Goal: Task Accomplishment & Management: Use online tool/utility

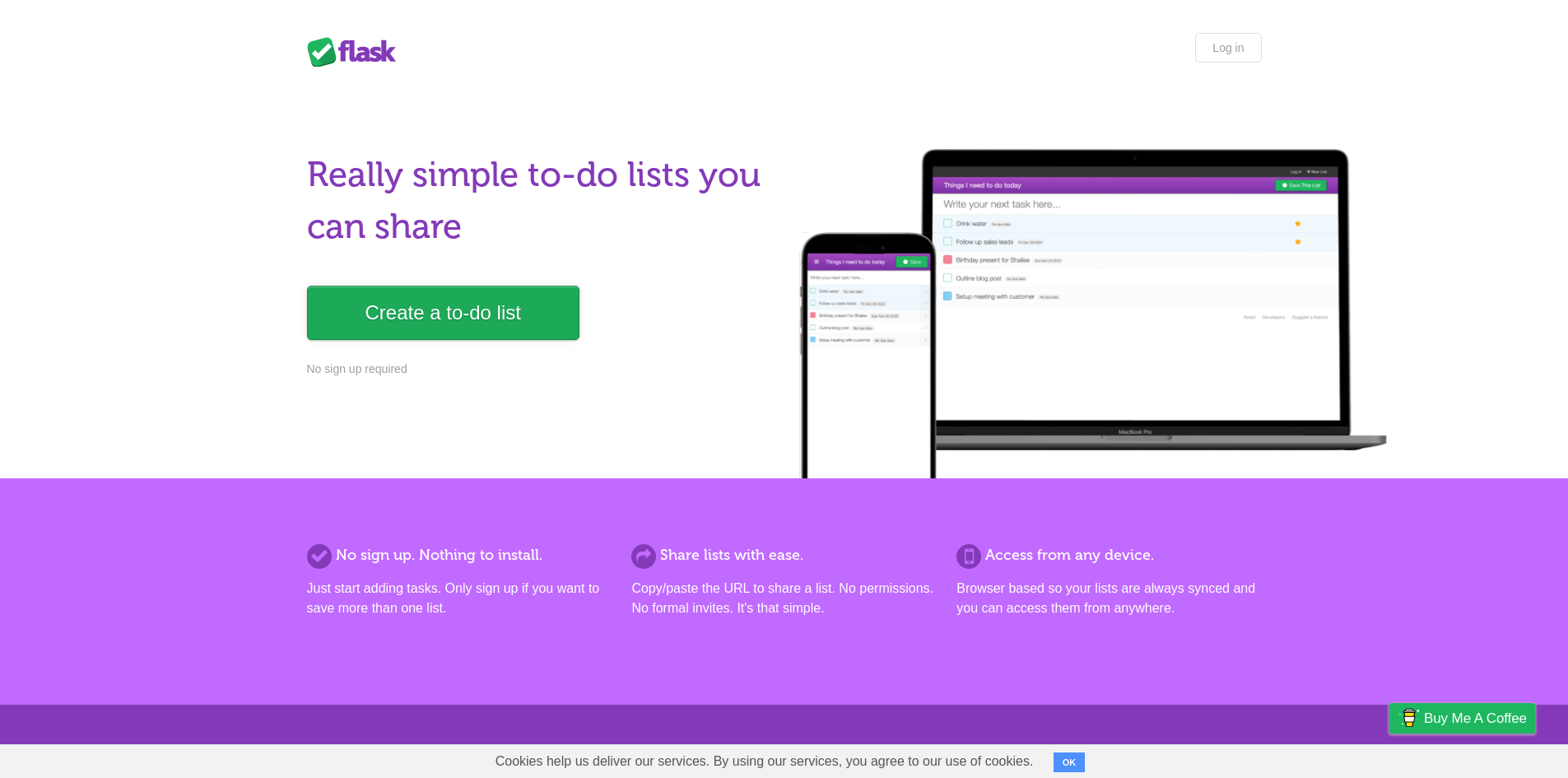
click at [507, 320] on link "Create a to-do list" at bounding box center [443, 312] width 272 height 54
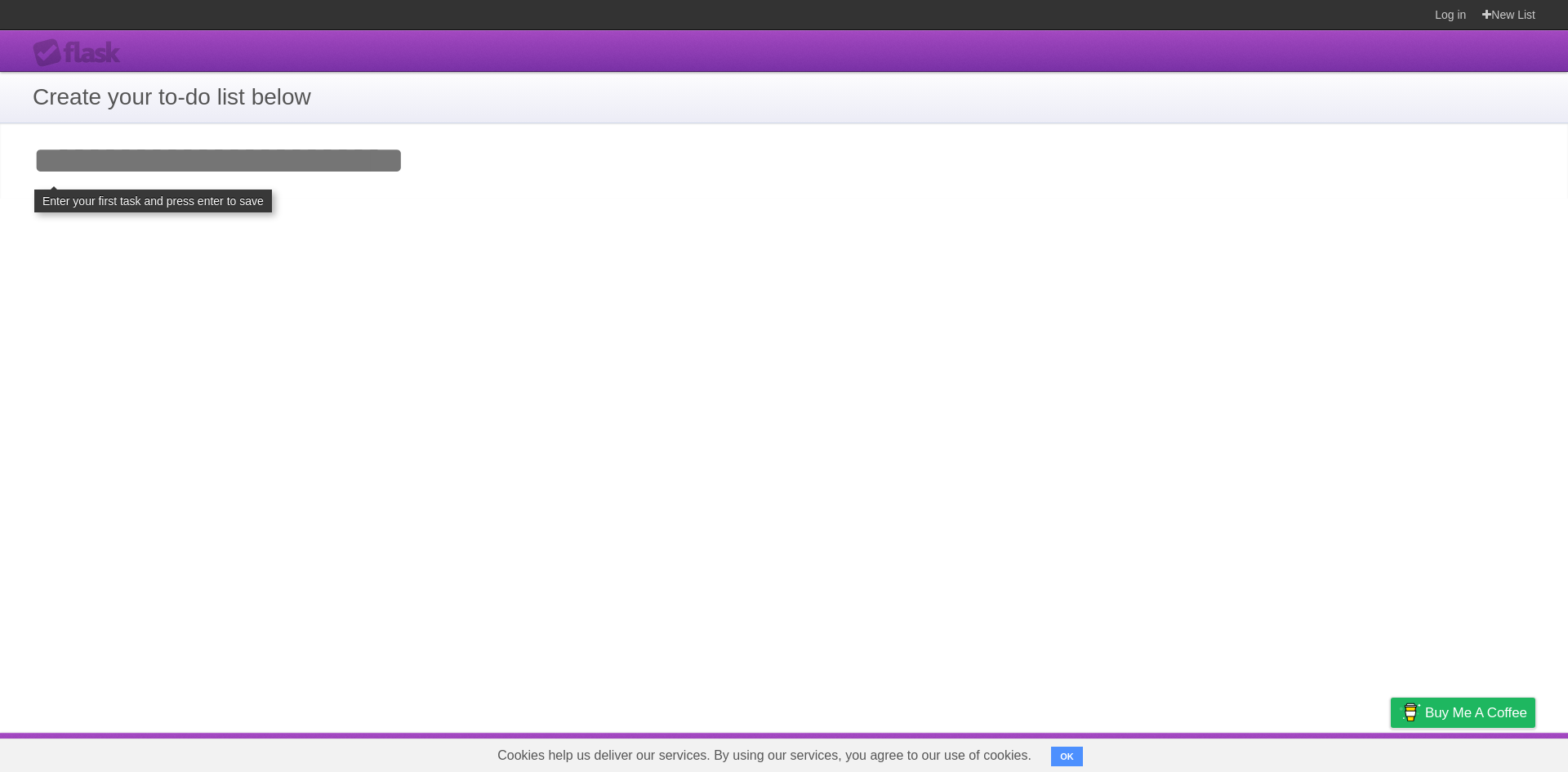
click at [372, 185] on input "Add your first task" at bounding box center [784, 161] width 1568 height 75
drag, startPoint x: 500, startPoint y: 206, endPoint x: 465, endPoint y: 216, distance: 36.4
click at [500, 209] on div "**********" at bounding box center [784, 381] width 1568 height 702
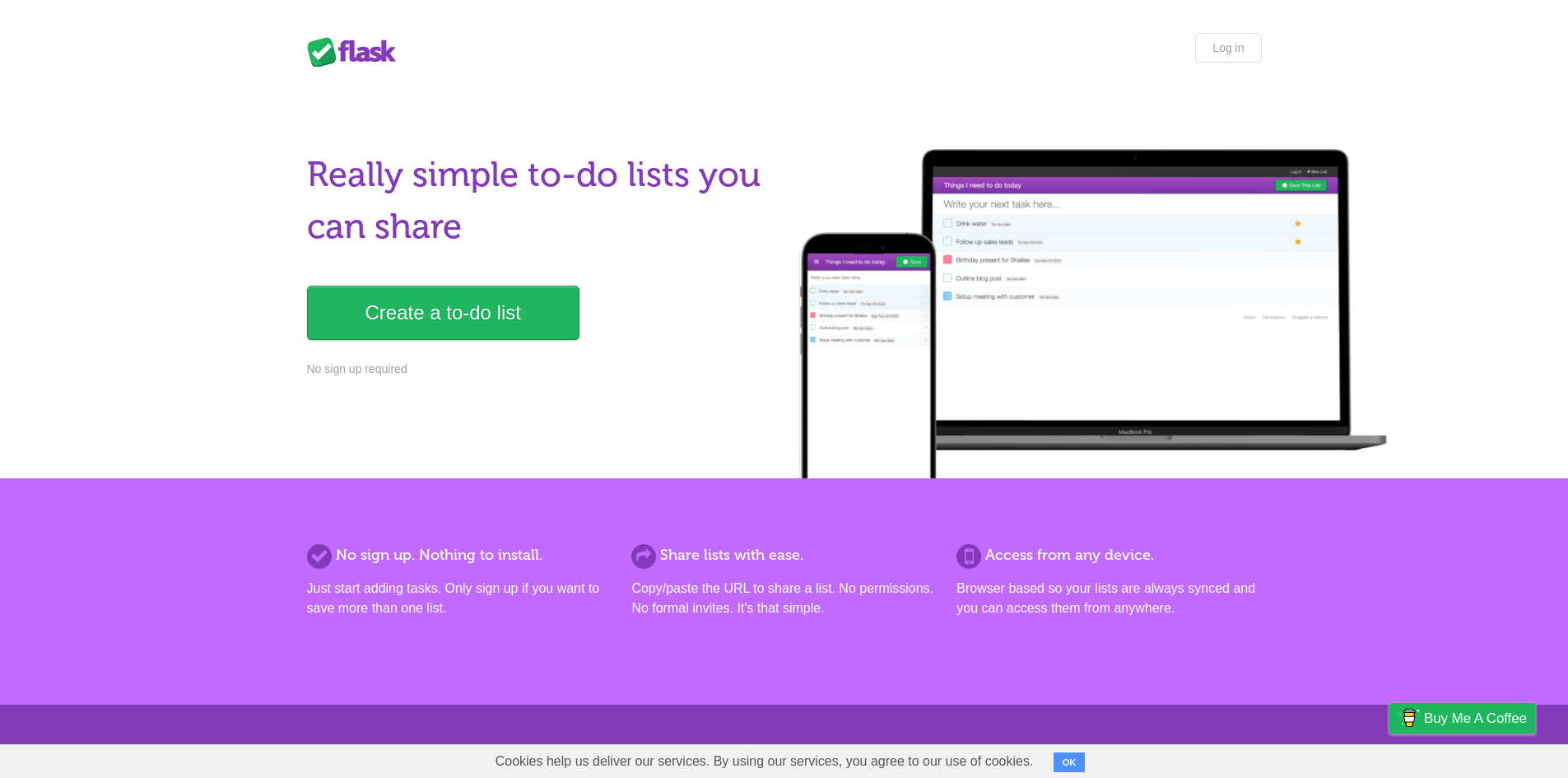
drag, startPoint x: 972, startPoint y: 222, endPoint x: 977, endPoint y: 263, distance: 41.3
click at [977, 258] on div at bounding box center [1093, 313] width 617 height 329
click at [516, 303] on link "Create a to-do list" at bounding box center [443, 312] width 272 height 54
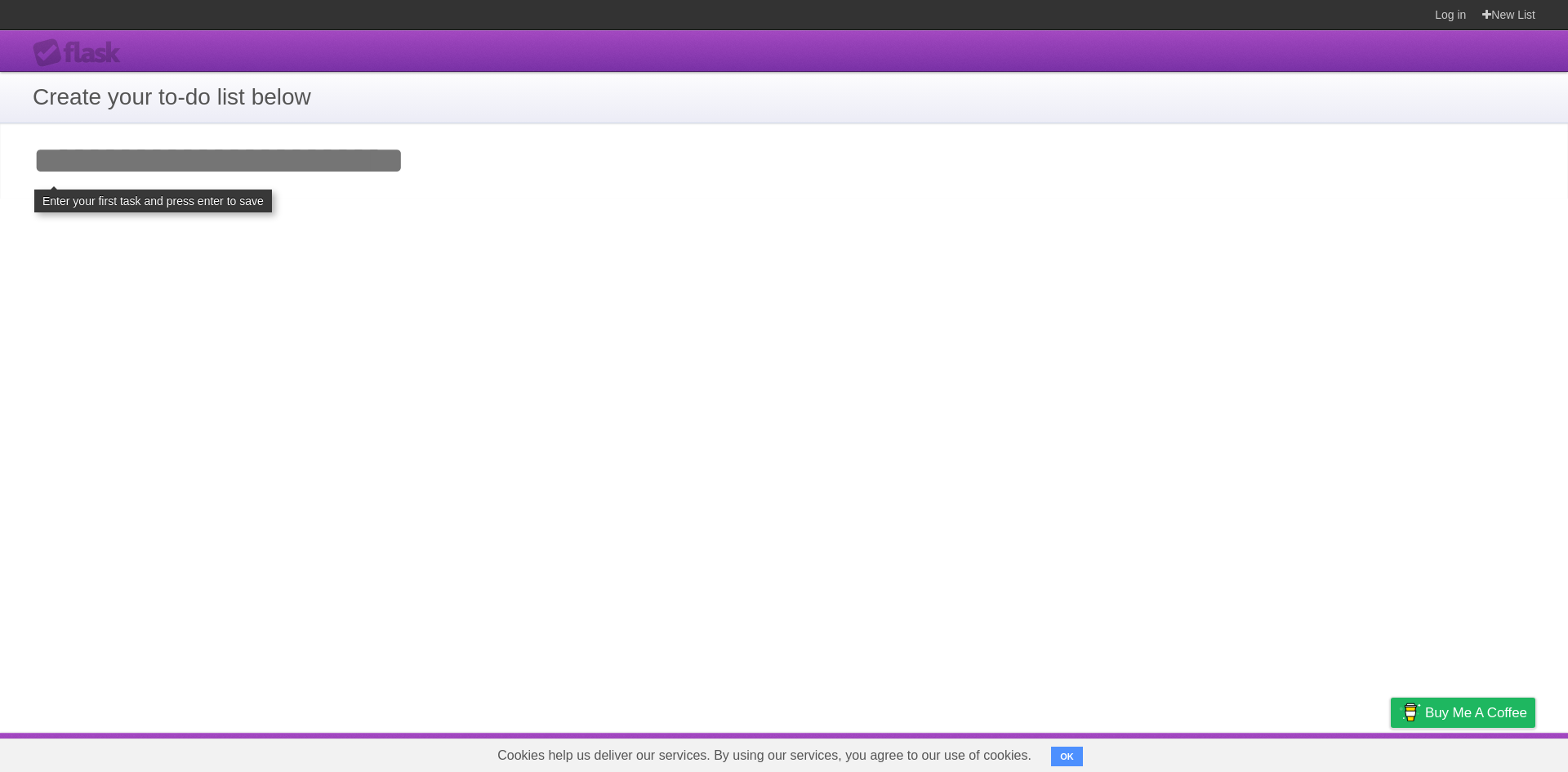
click at [268, 183] on input "Add your first task" at bounding box center [784, 161] width 1568 height 75
type input "*"
click at [1068, 752] on button "OK" at bounding box center [1067, 757] width 32 height 20
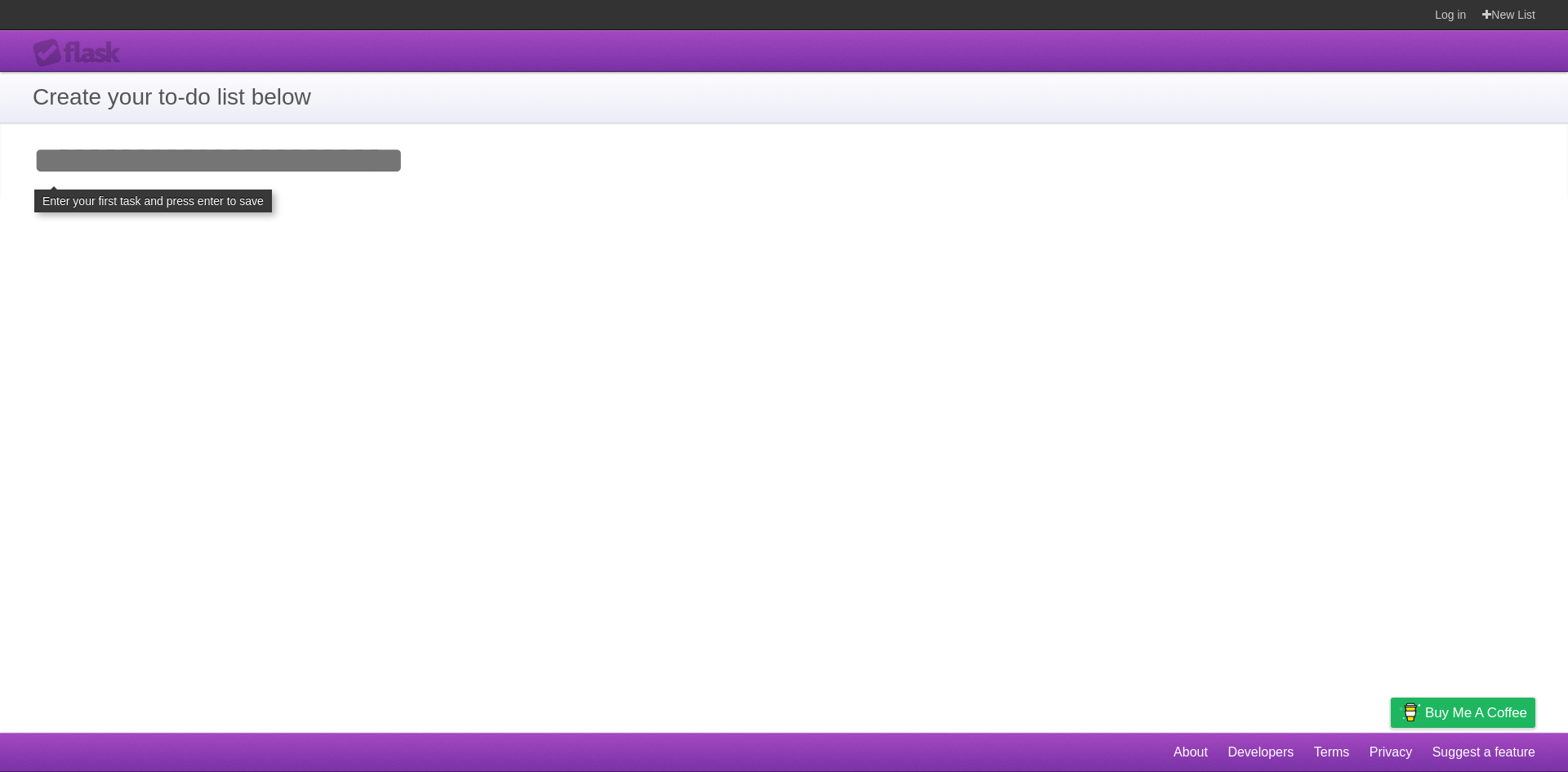
drag, startPoint x: 510, startPoint y: 347, endPoint x: 443, endPoint y: 260, distance: 109.8
click at [509, 347] on div "**********" at bounding box center [784, 381] width 1568 height 702
click at [389, 175] on input "Add your first task" at bounding box center [784, 161] width 1568 height 75
